Goal: Task Accomplishment & Management: Use online tool/utility

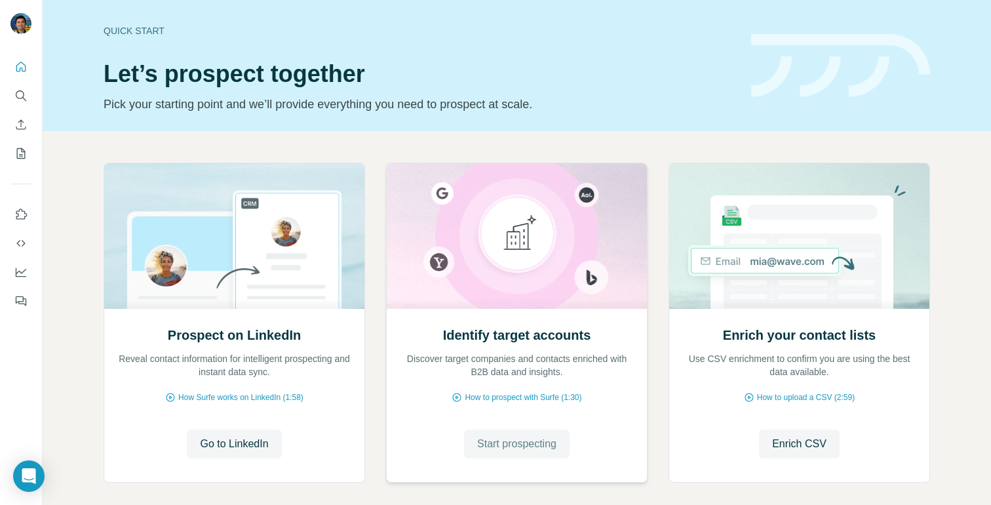
click at [524, 446] on span "Start prospecting" at bounding box center [516, 444] width 79 height 16
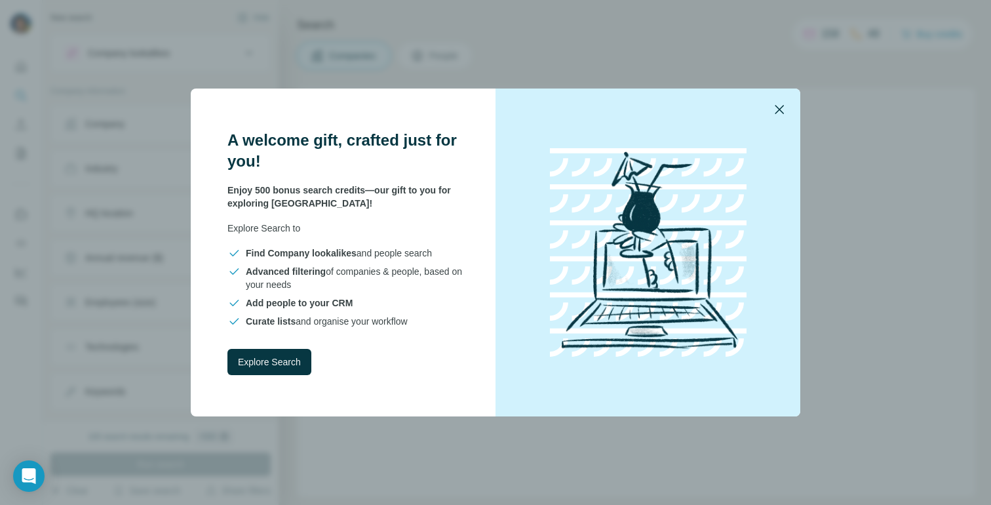
click at [782, 111] on icon "button" at bounding box center [779, 109] width 9 height 9
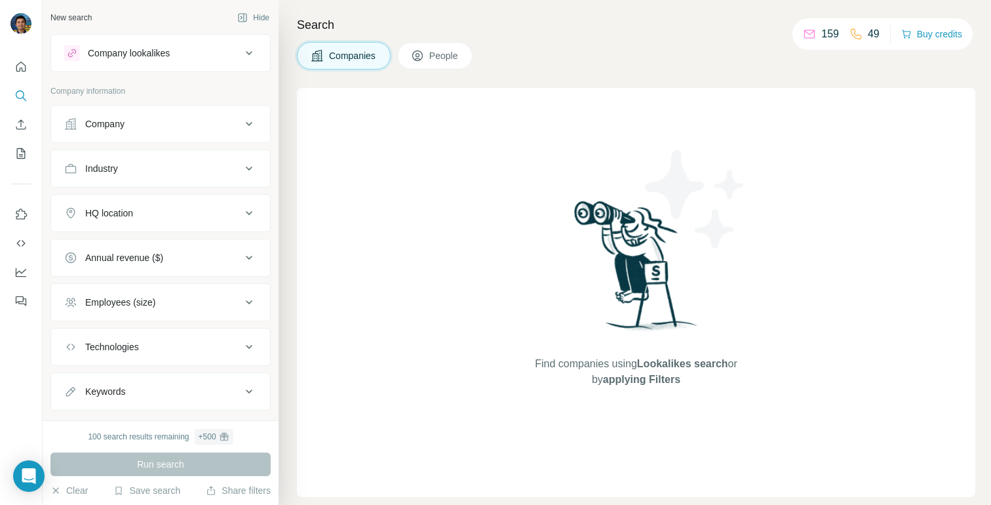
click at [246, 121] on icon at bounding box center [249, 124] width 16 height 16
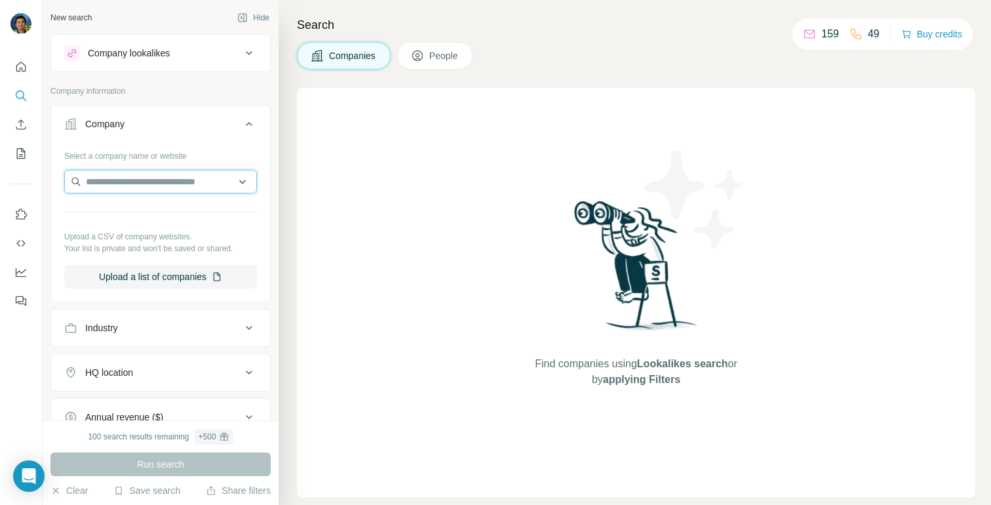
click at [210, 178] on input "text" at bounding box center [160, 182] width 193 height 24
click at [247, 119] on icon at bounding box center [249, 124] width 16 height 16
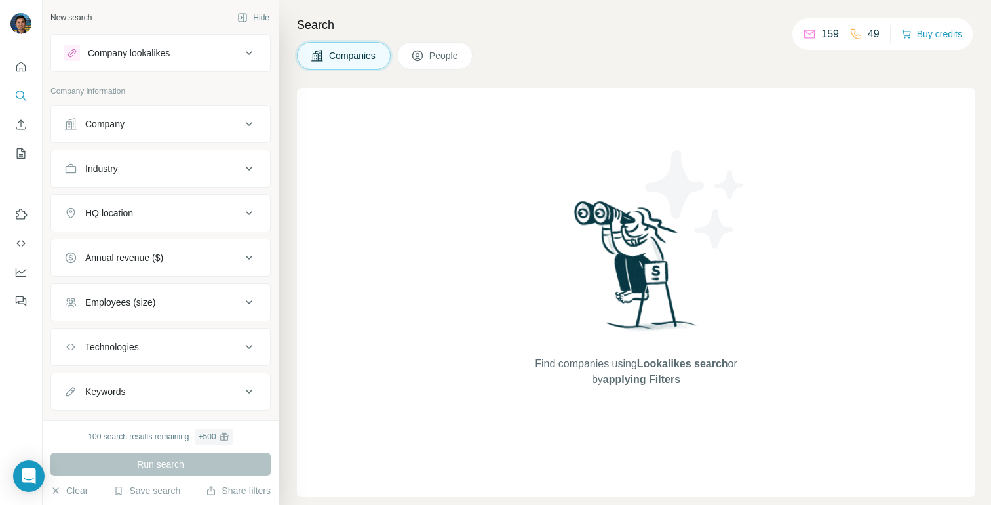
click at [221, 176] on button "Industry" at bounding box center [160, 168] width 219 height 31
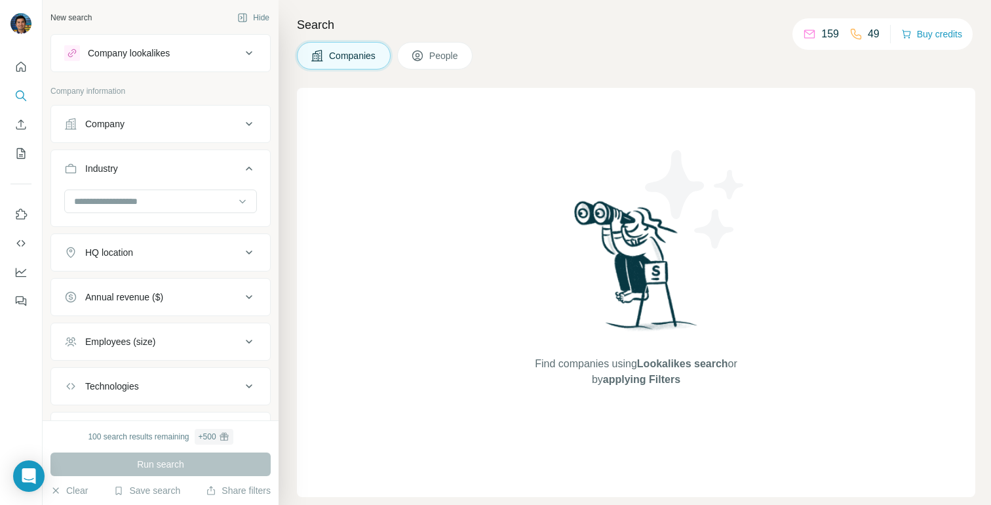
click at [222, 176] on button "Industry" at bounding box center [160, 171] width 219 height 37
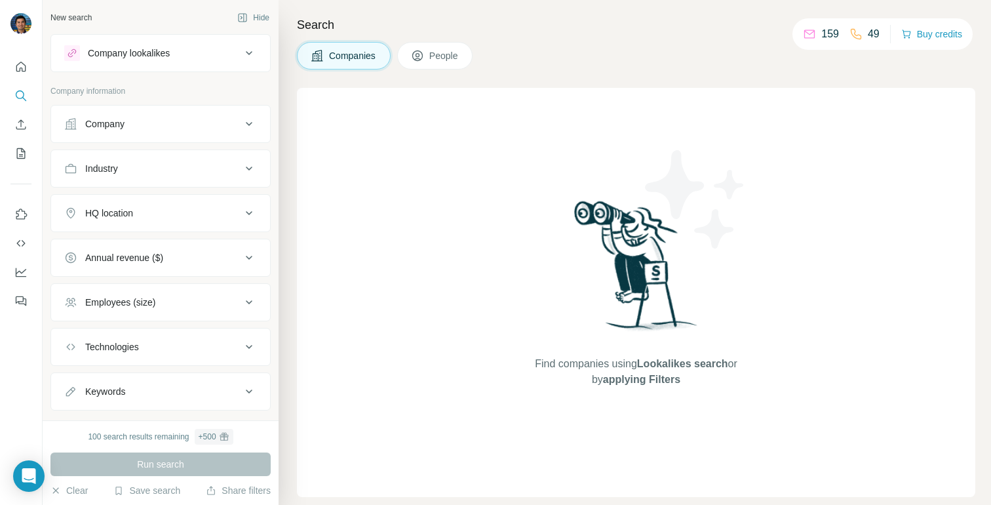
click at [208, 210] on div "HQ location" at bounding box center [152, 212] width 177 height 13
click at [236, 256] on div "Annual revenue ($)" at bounding box center [152, 257] width 177 height 13
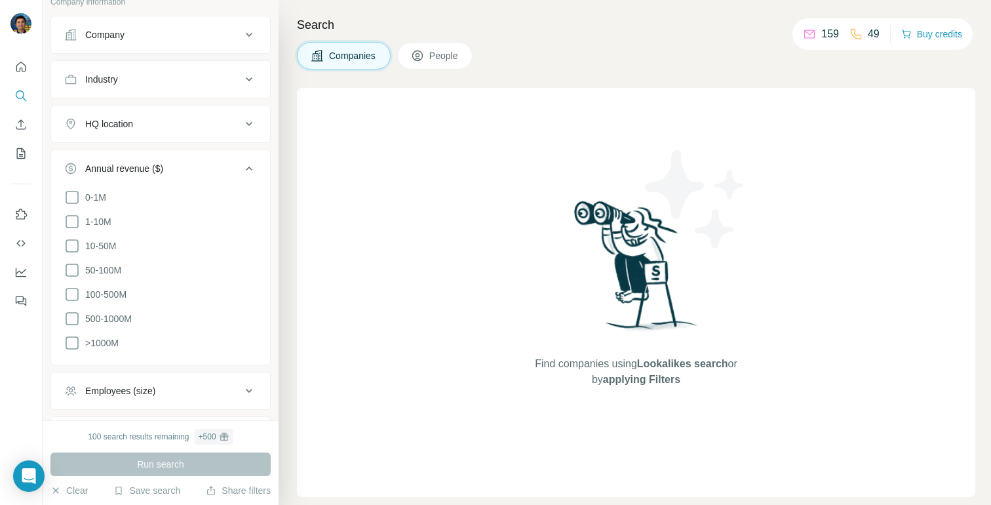
scroll to position [93, 0]
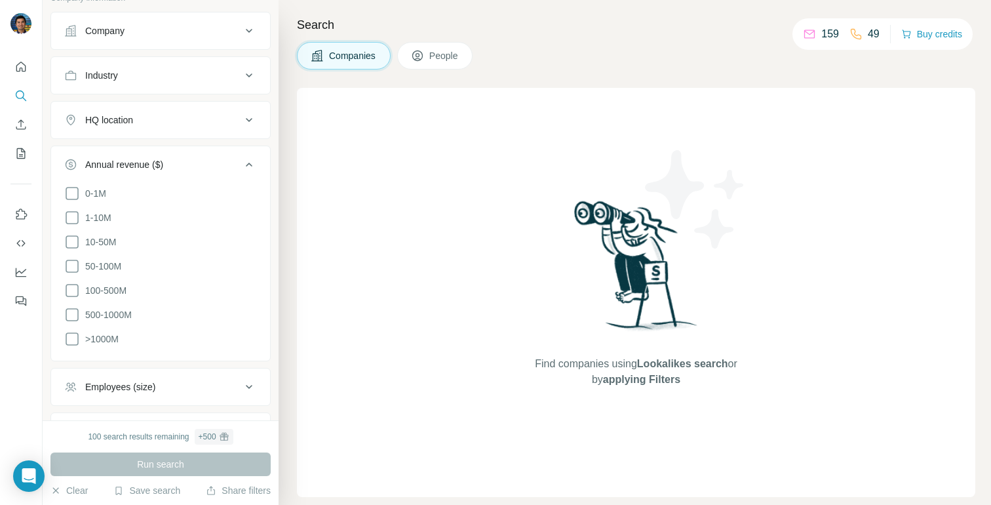
click at [254, 167] on icon at bounding box center [249, 165] width 16 height 16
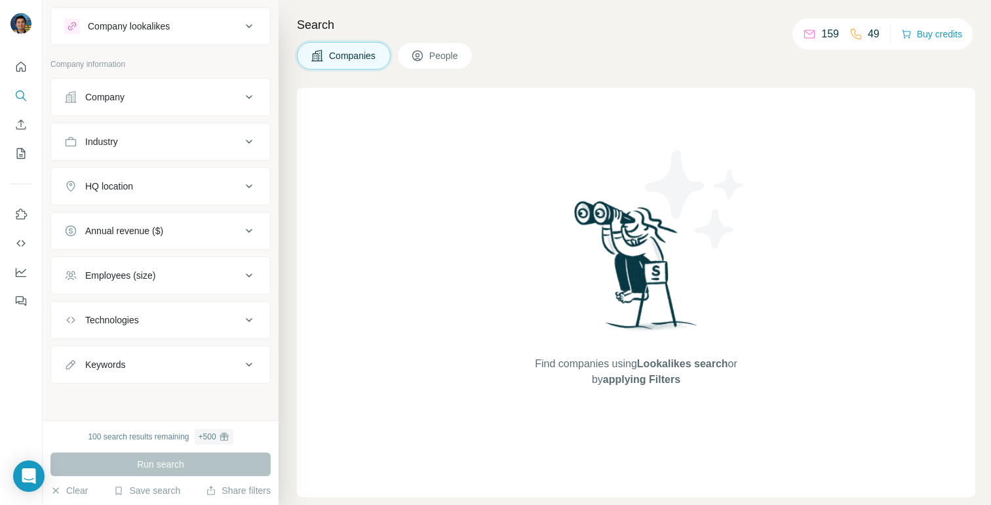
click at [235, 241] on button "Annual revenue ($)" at bounding box center [160, 230] width 219 height 31
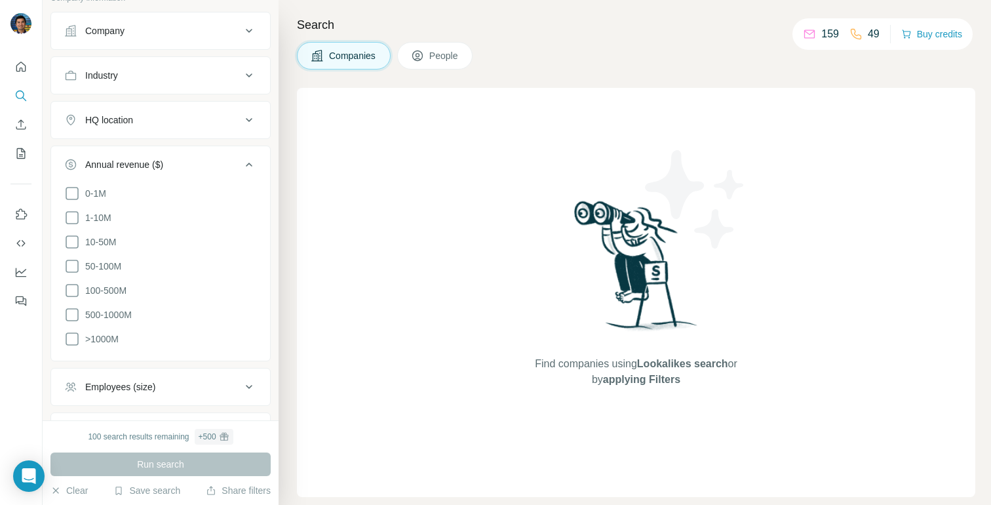
click at [254, 168] on icon at bounding box center [249, 165] width 16 height 16
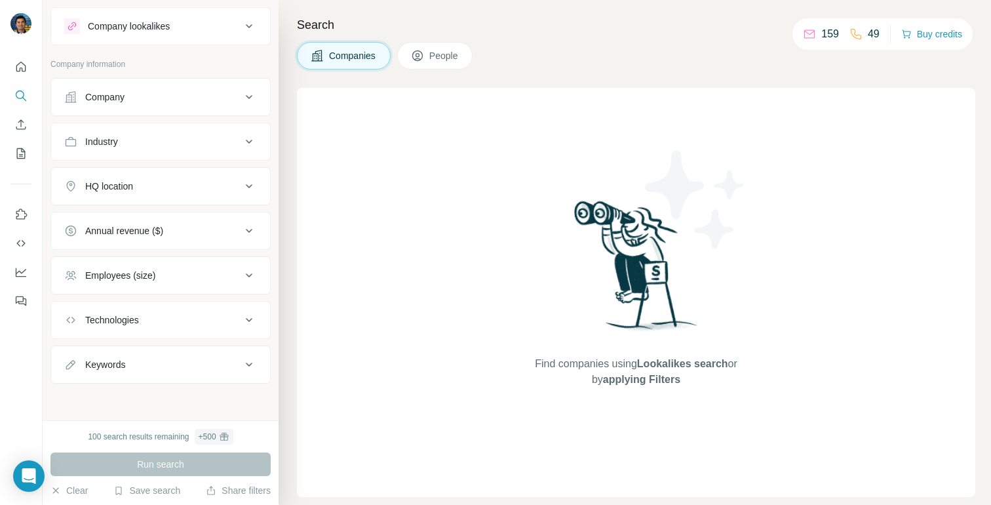
click at [235, 277] on div "Employees (size)" at bounding box center [152, 275] width 177 height 13
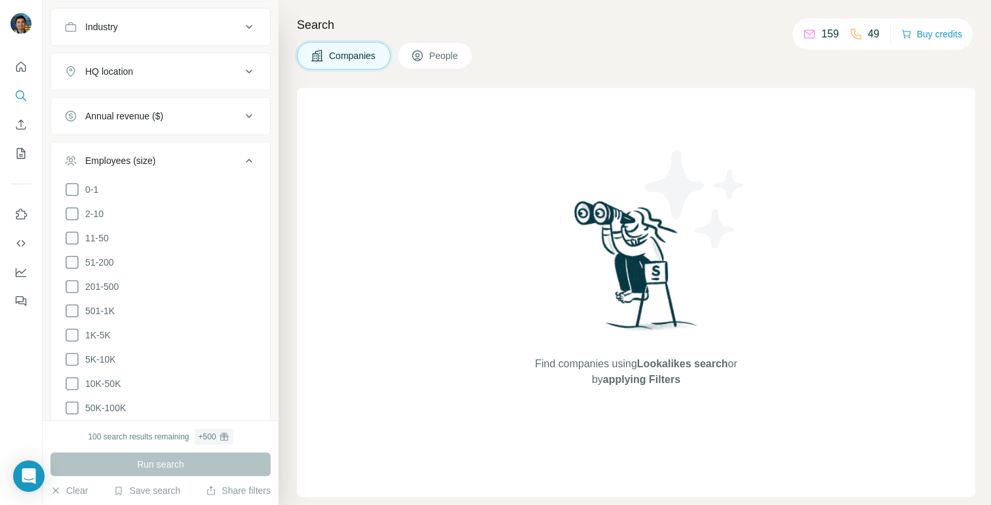
scroll to position [141, 0]
click at [77, 236] on icon at bounding box center [72, 239] width 16 height 16
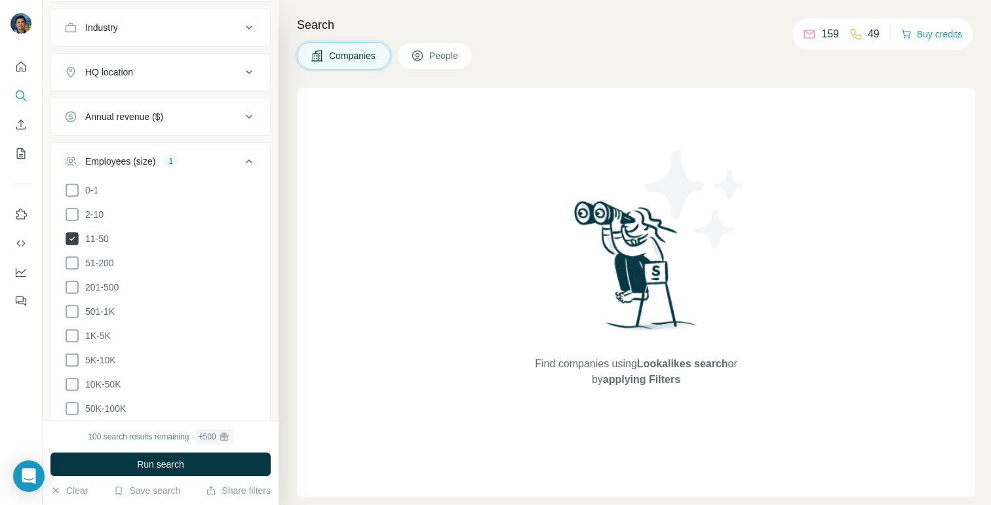
click at [68, 241] on icon at bounding box center [72, 238] width 13 height 13
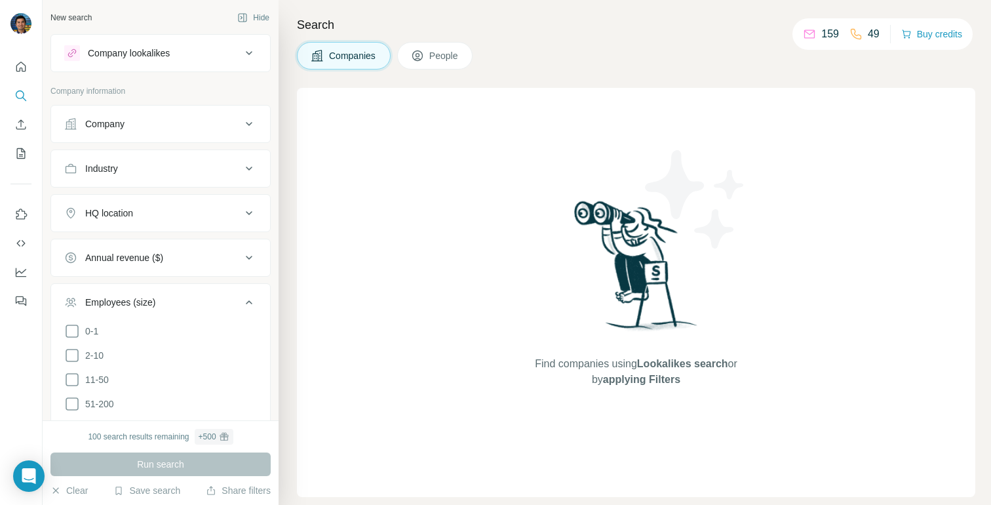
click at [170, 50] on div "Company lookalikes" at bounding box center [129, 53] width 82 height 13
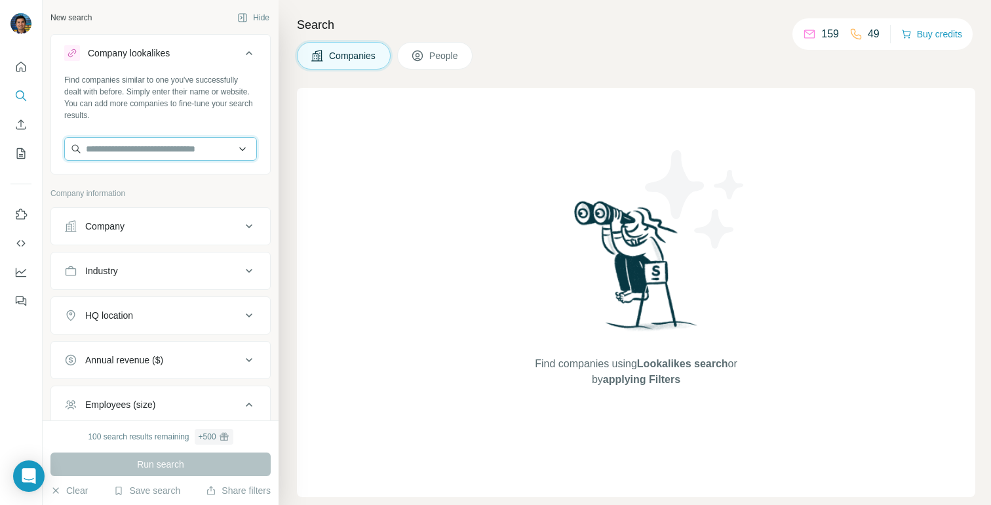
click at [146, 147] on input "text" at bounding box center [160, 149] width 193 height 24
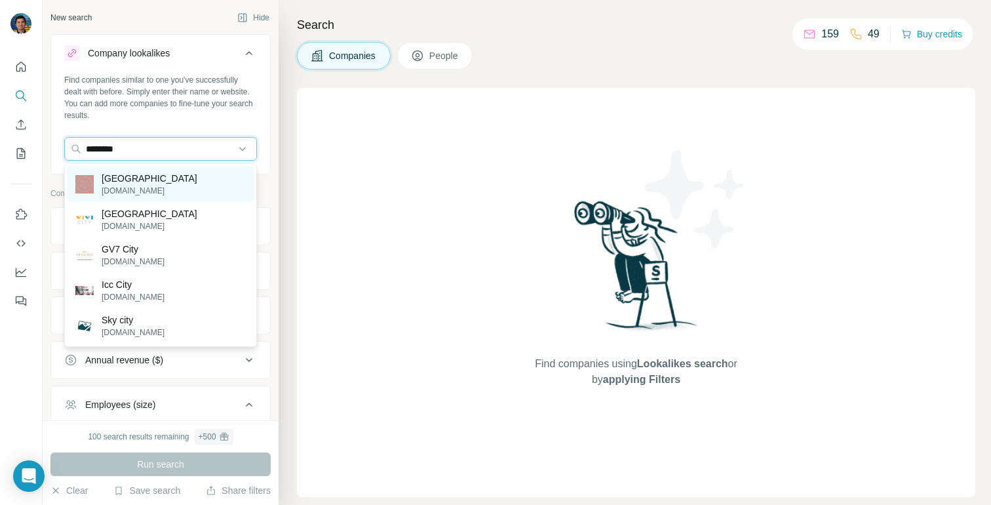
type input "********"
click at [140, 189] on p "[DOMAIN_NAME]" at bounding box center [150, 191] width 96 height 12
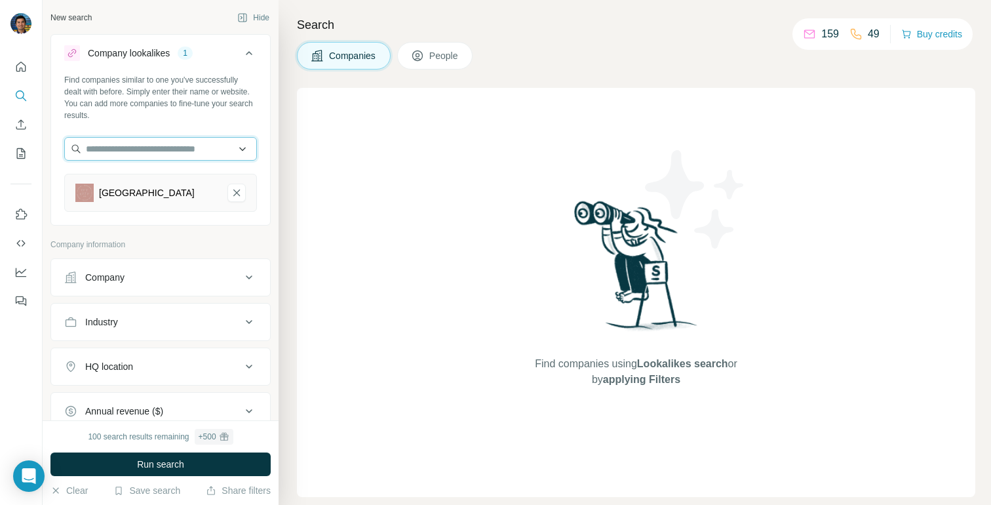
click at [190, 150] on input "text" at bounding box center [160, 149] width 193 height 24
type input "******"
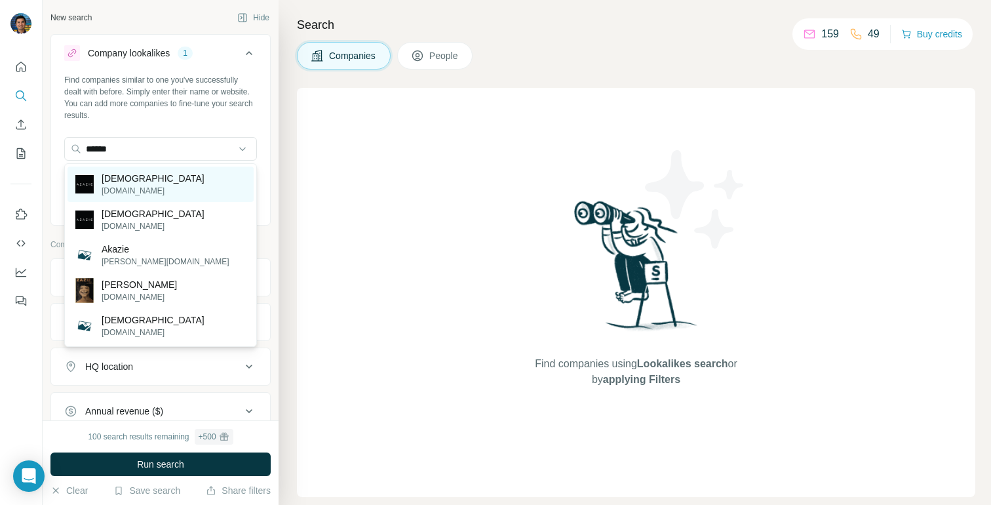
click at [197, 178] on div "[DEMOGRAPHIC_DATA] [DOMAIN_NAME]" at bounding box center [161, 183] width 186 height 35
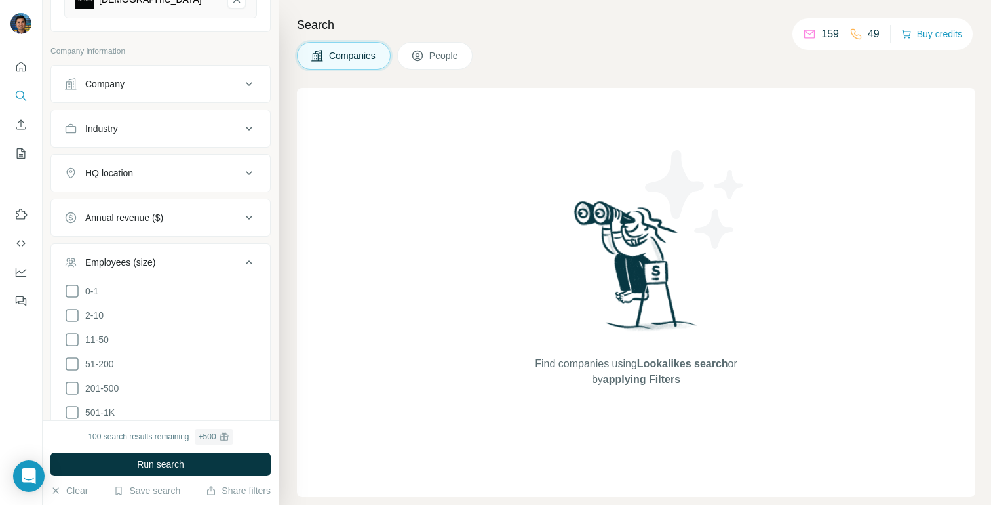
scroll to position [520, 0]
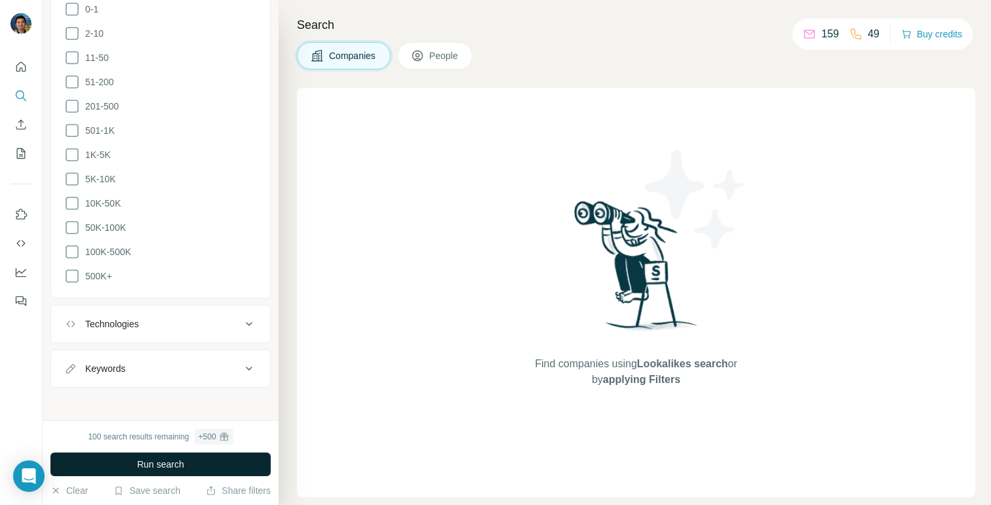
click at [152, 462] on span "Run search" at bounding box center [160, 463] width 47 height 13
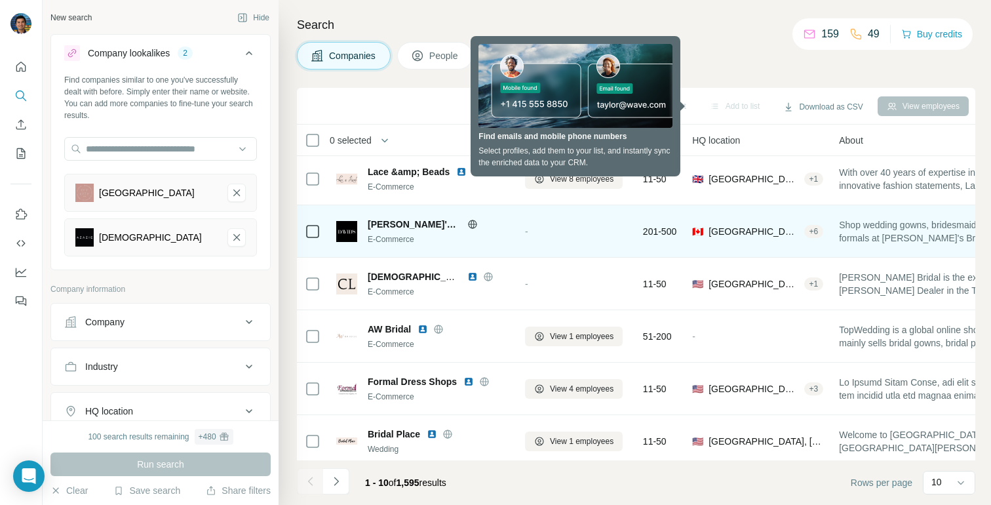
scroll to position [220, 0]
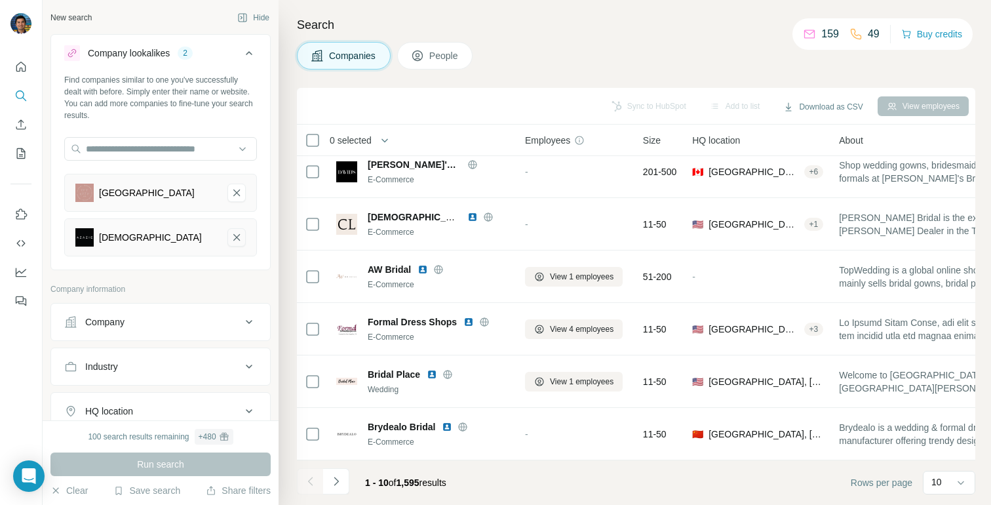
click at [242, 243] on icon "Azazie-remove-button" at bounding box center [237, 237] width 12 height 13
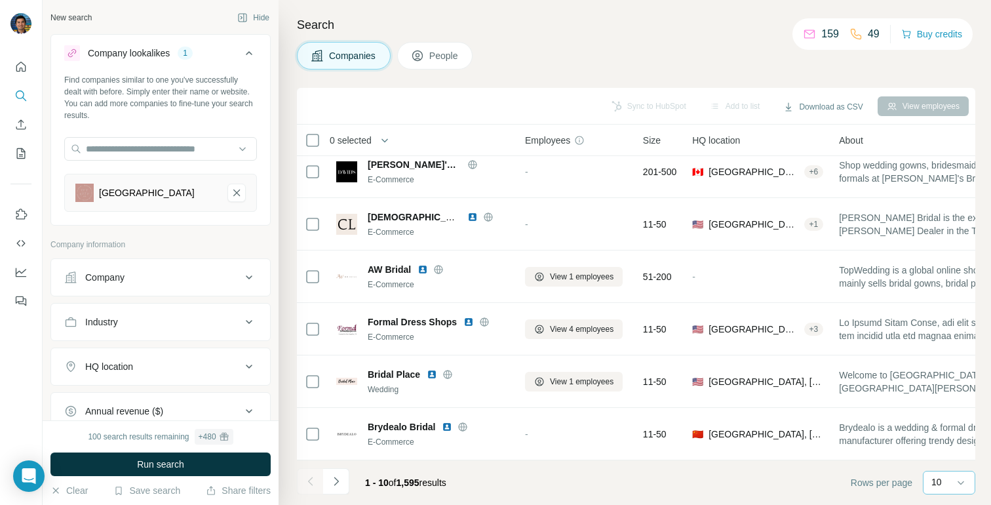
click at [970, 488] on input at bounding box center [987, 482] width 39 height 14
click at [948, 408] on div "40" at bounding box center [949, 405] width 30 height 13
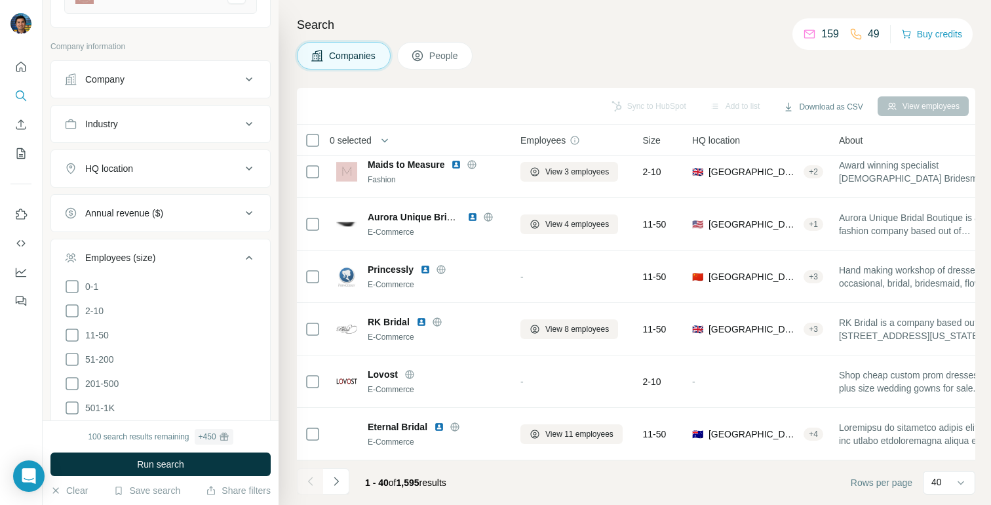
scroll to position [204, 0]
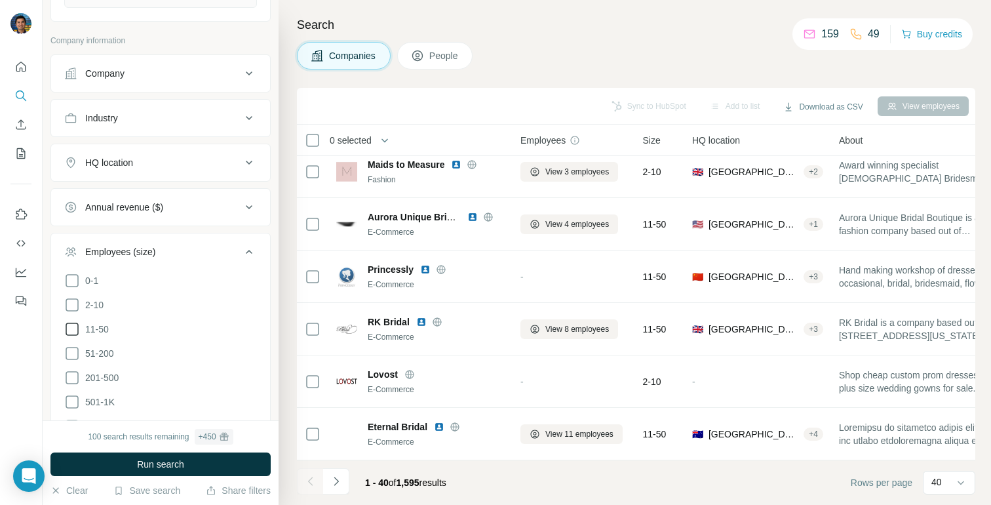
click at [75, 332] on icon at bounding box center [72, 329] width 16 height 16
click at [73, 350] on icon at bounding box center [72, 353] width 16 height 16
click at [73, 371] on icon at bounding box center [72, 377] width 13 height 13
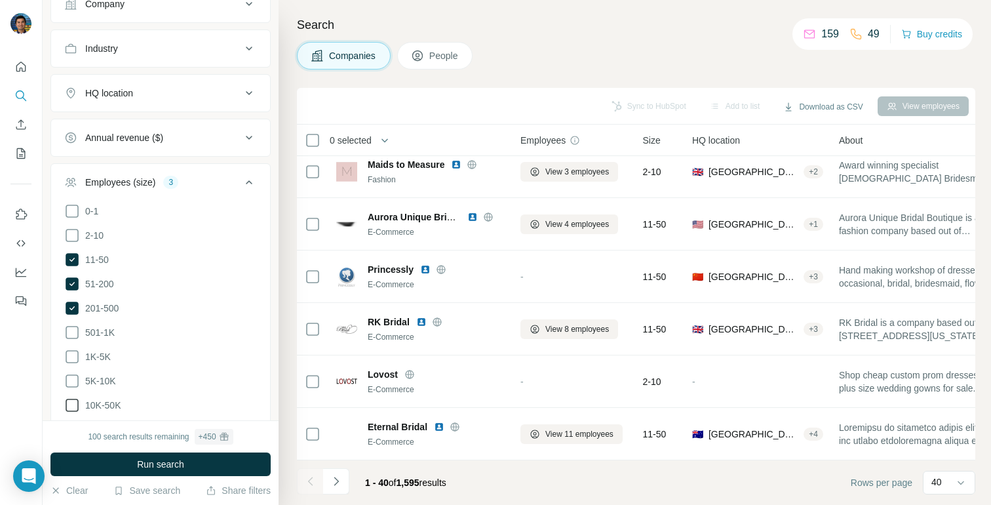
scroll to position [296, 0]
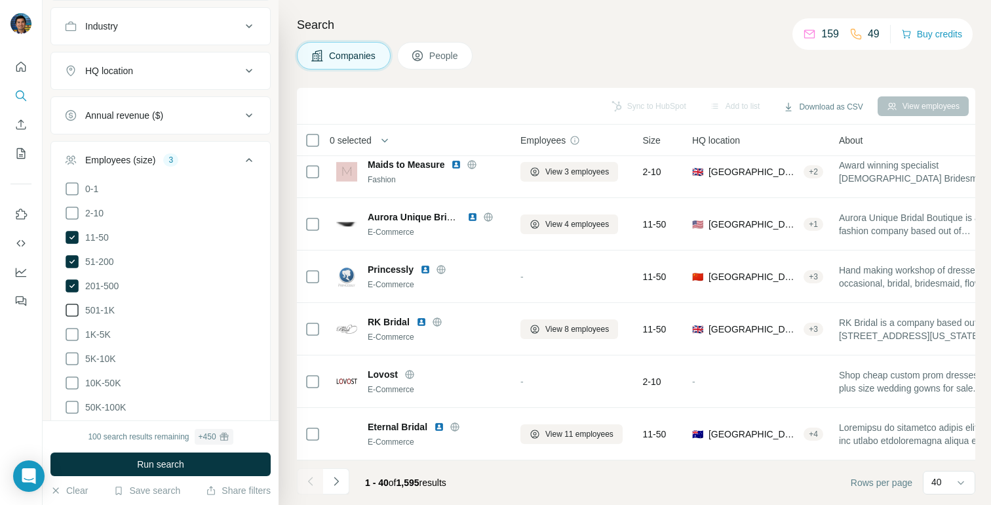
click at [64, 314] on icon at bounding box center [72, 310] width 16 height 16
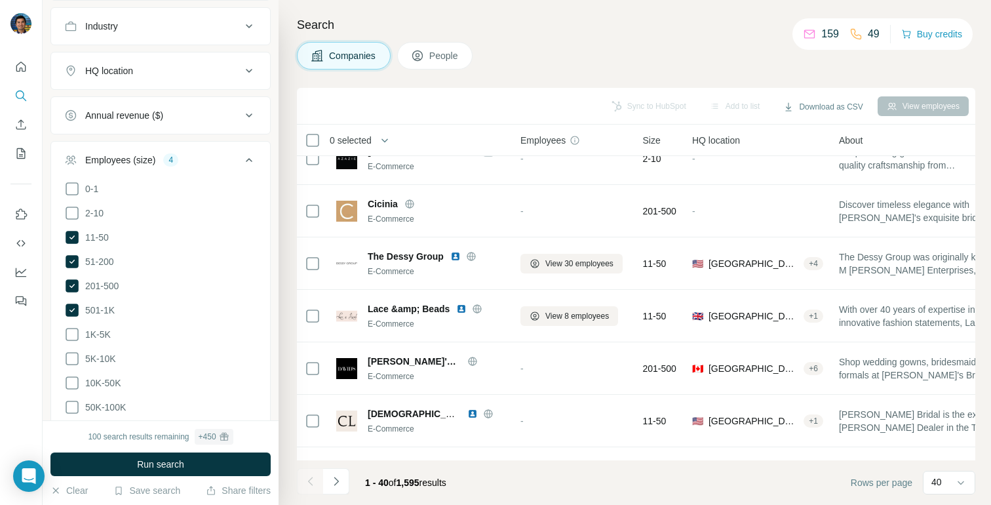
scroll to position [0, 5]
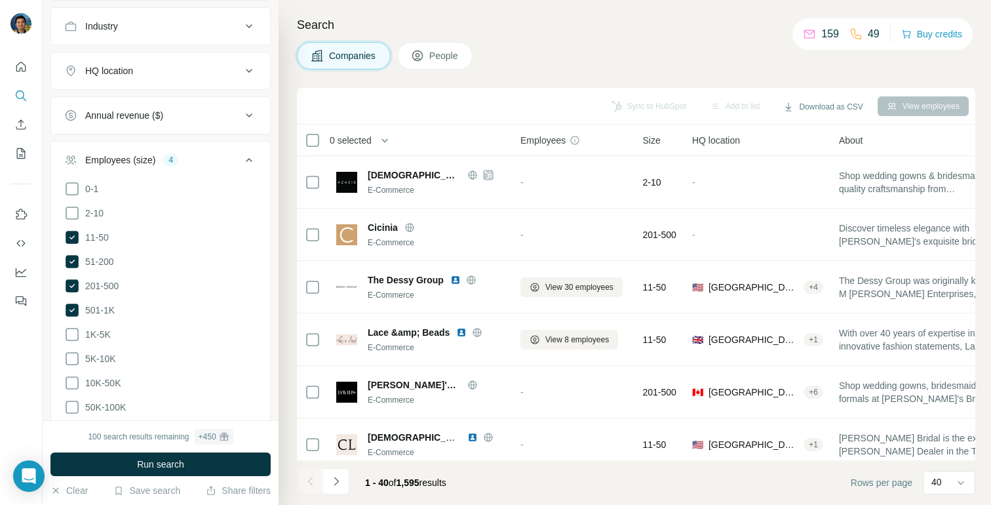
click at [370, 83] on div "Search Companies People Sync to HubSpot Add to list Download as CSV View employ…" at bounding box center [635, 252] width 712 height 505
click at [159, 463] on span "Run search" at bounding box center [160, 463] width 47 height 13
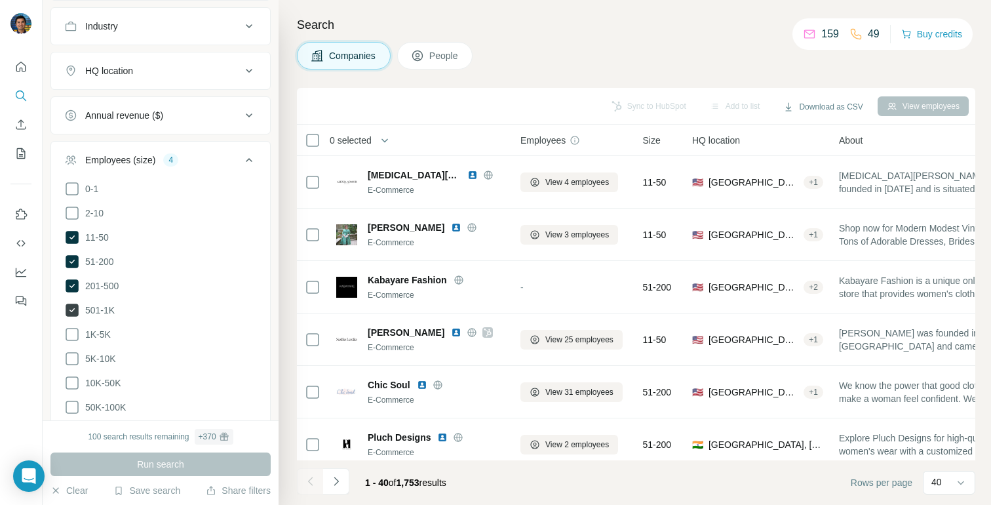
click at [72, 307] on icon at bounding box center [72, 309] width 13 height 13
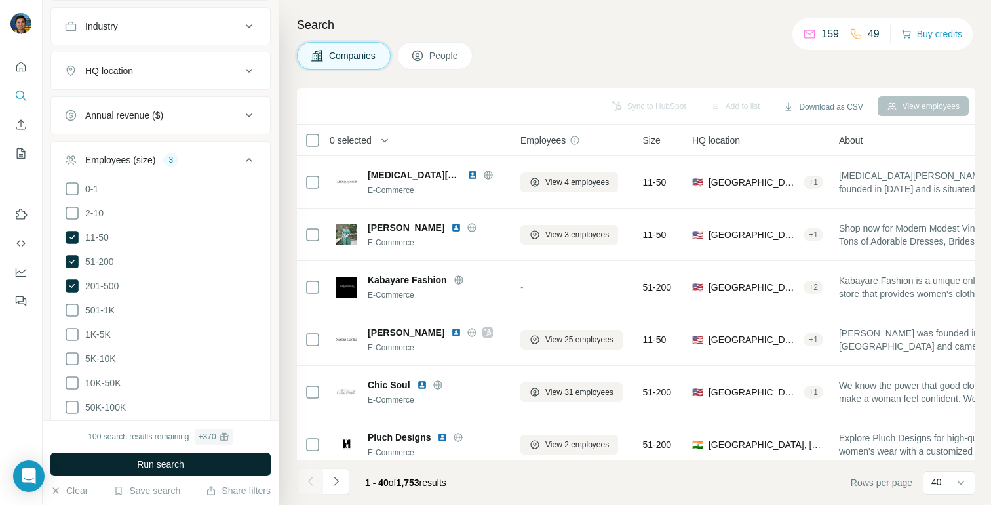
click at [170, 463] on span "Run search" at bounding box center [160, 463] width 47 height 13
